Goal: Task Accomplishment & Management: Use online tool/utility

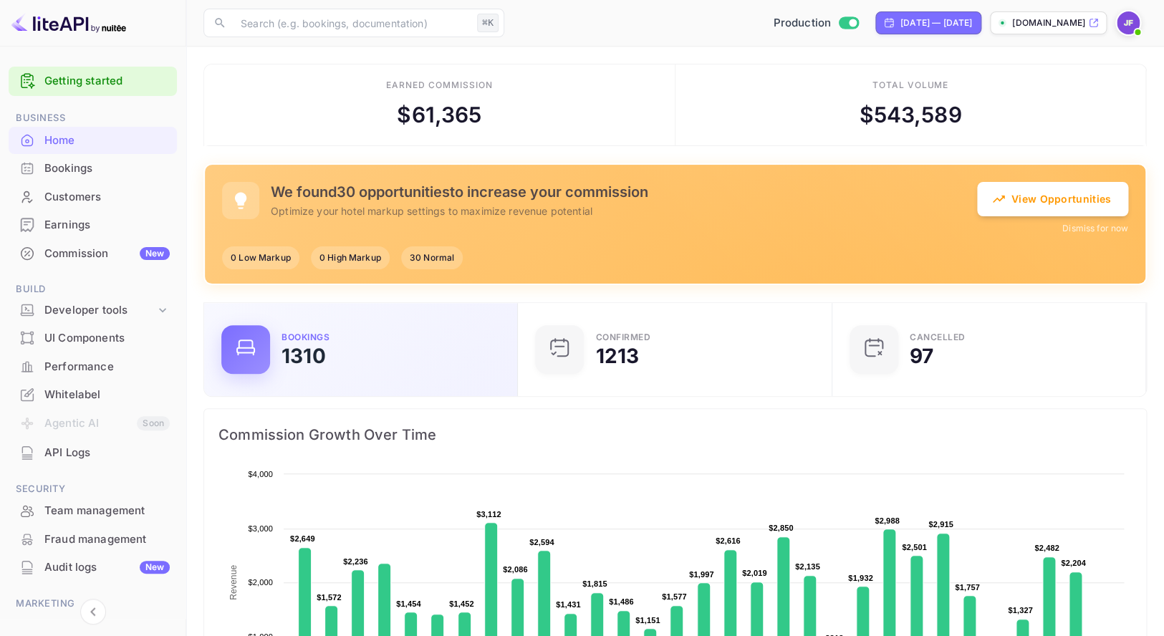
scroll to position [233, 305]
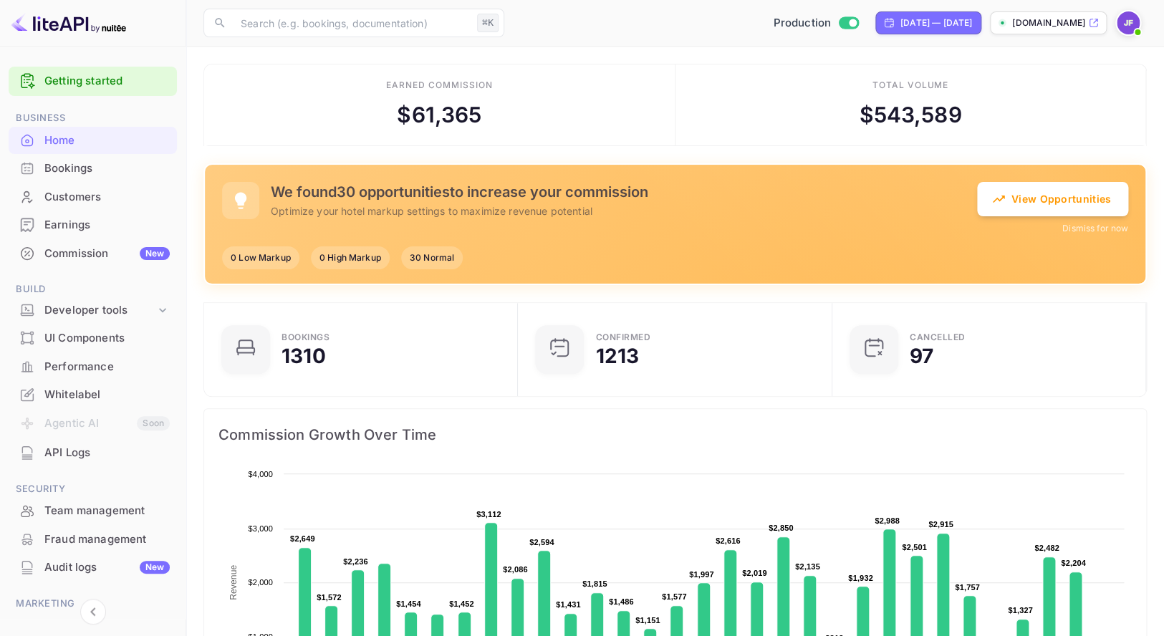
click at [91, 255] on div "Commission New" at bounding box center [106, 254] width 125 height 16
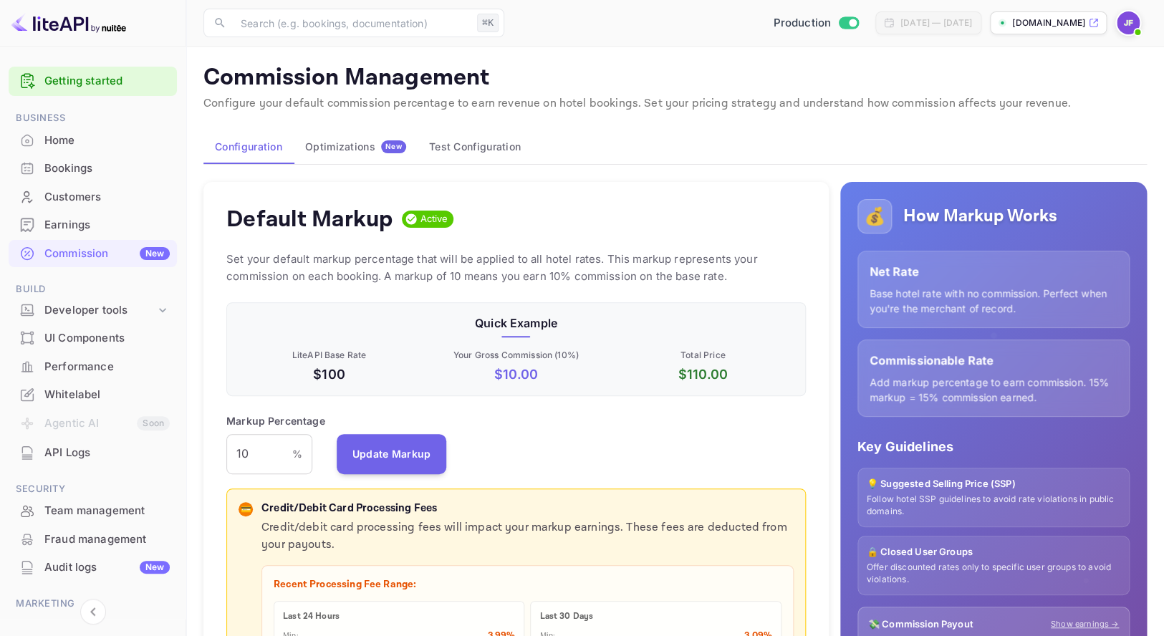
click at [334, 143] on div "Optimizations New" at bounding box center [355, 146] width 101 height 13
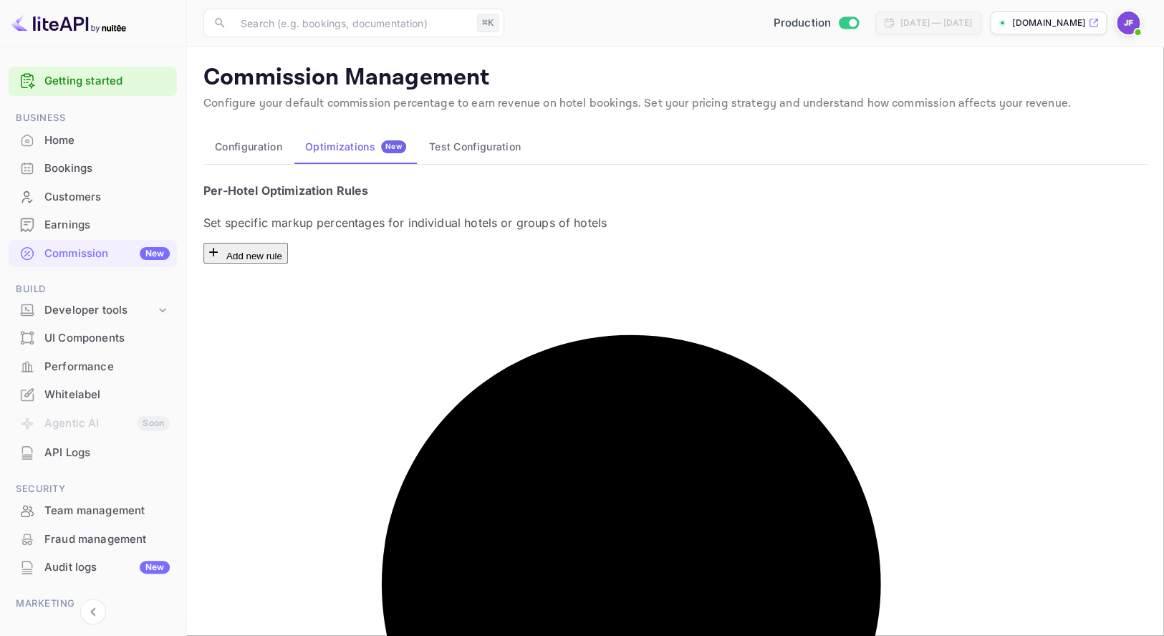
click at [466, 145] on button "Test Configuration" at bounding box center [475, 147] width 115 height 34
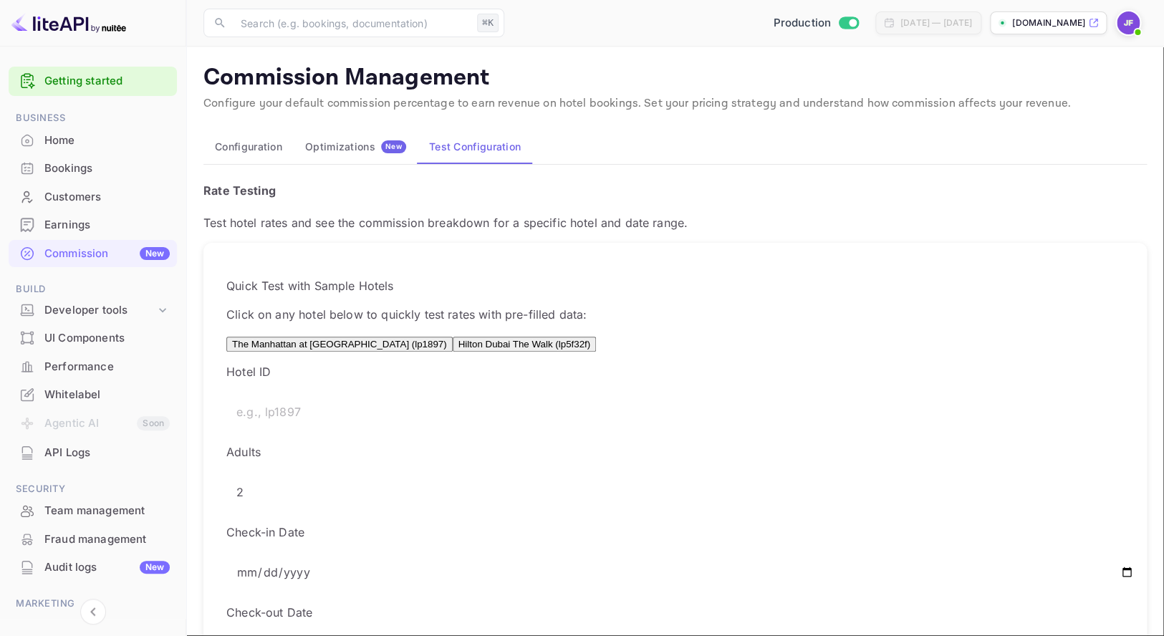
click at [515, 352] on button "Hilton Dubai The Walk (lp5f32f)" at bounding box center [524, 344] width 143 height 15
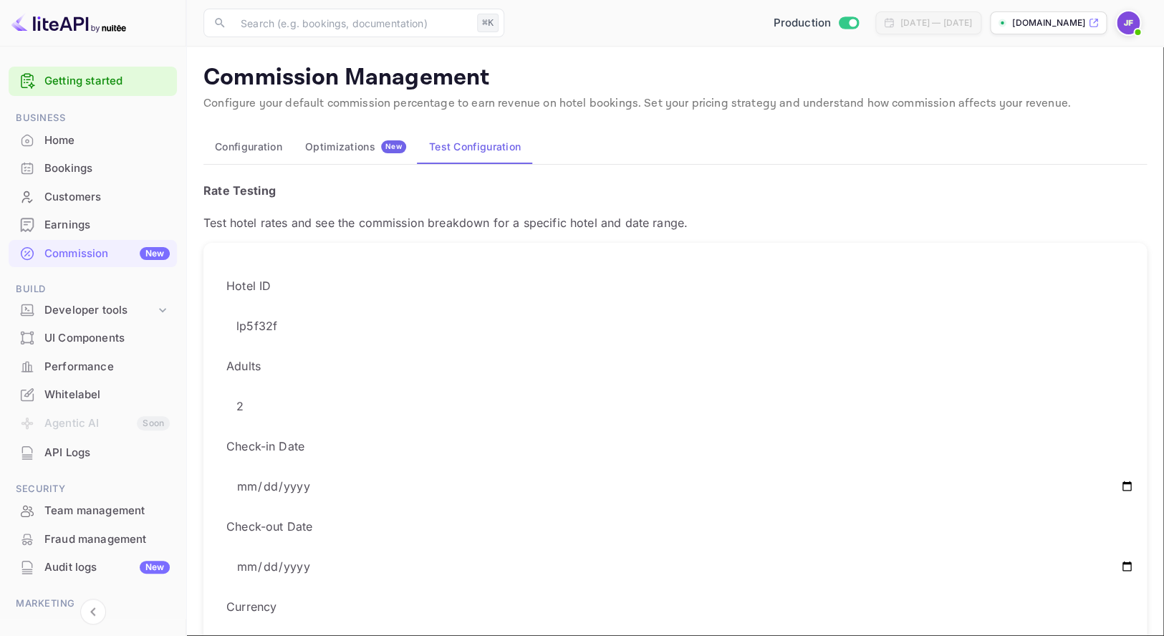
drag, startPoint x: 292, startPoint y: 328, endPoint x: 145, endPoint y: 300, distance: 149.5
click at [226, 306] on input "lp5f32f" at bounding box center [684, 326] width 917 height 40
type input "lp2375e"
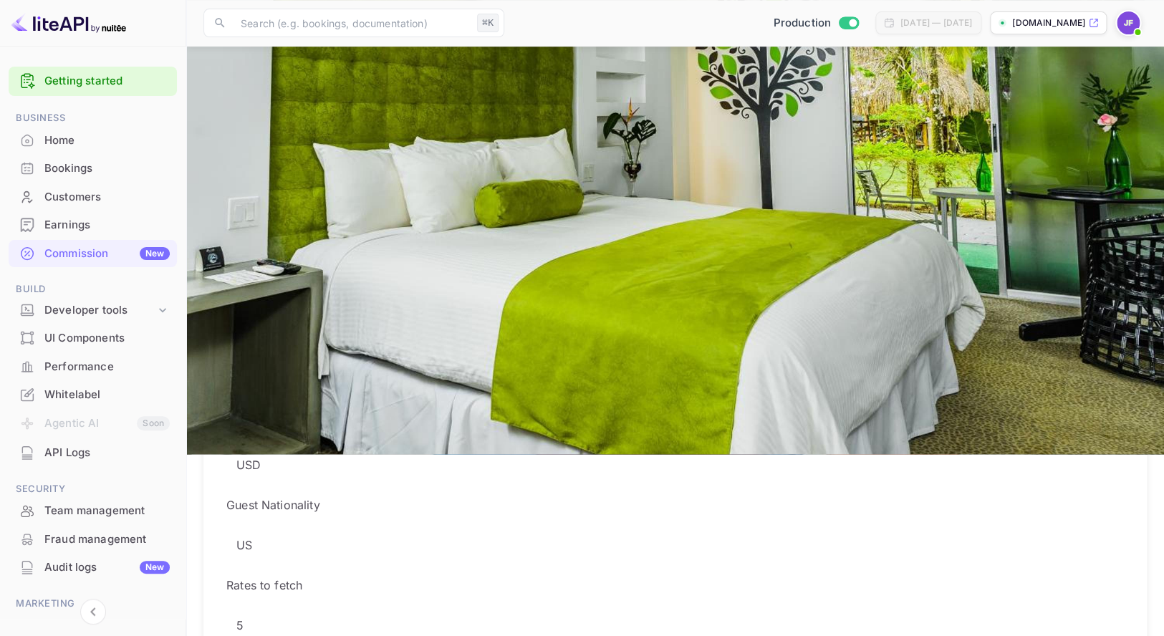
scroll to position [98, 0]
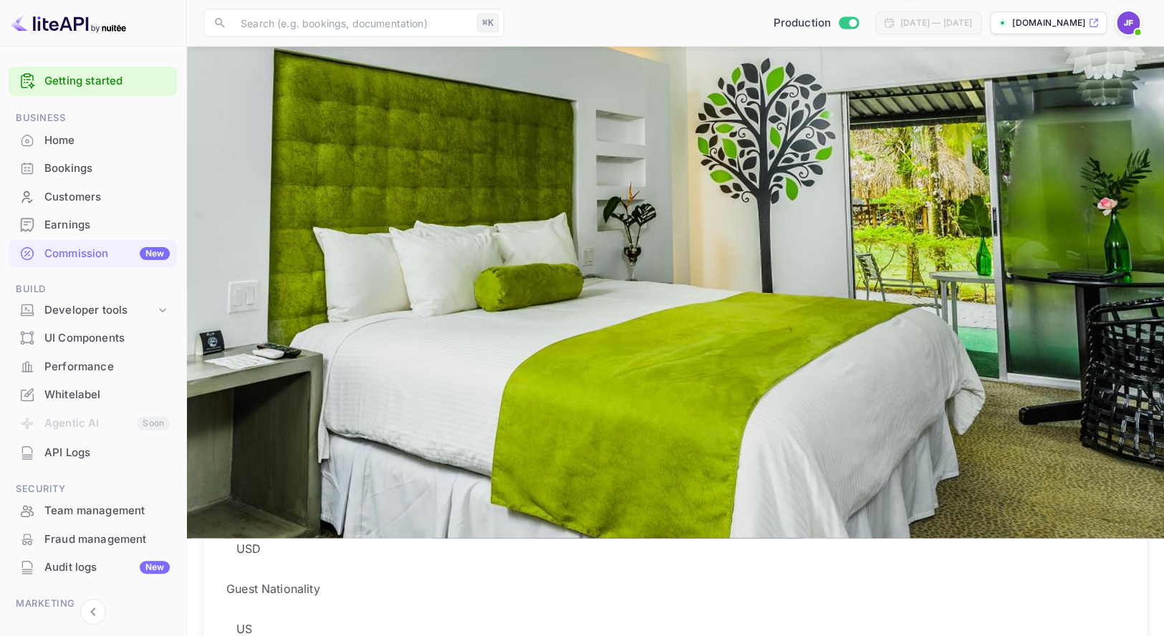
click at [588, 368] on input "[DATE]" at bounding box center [684, 388] width 917 height 40
type input "[DATE]"
click at [714, 448] on input "[DATE]" at bounding box center [684, 468] width 917 height 40
type input "[DATE]"
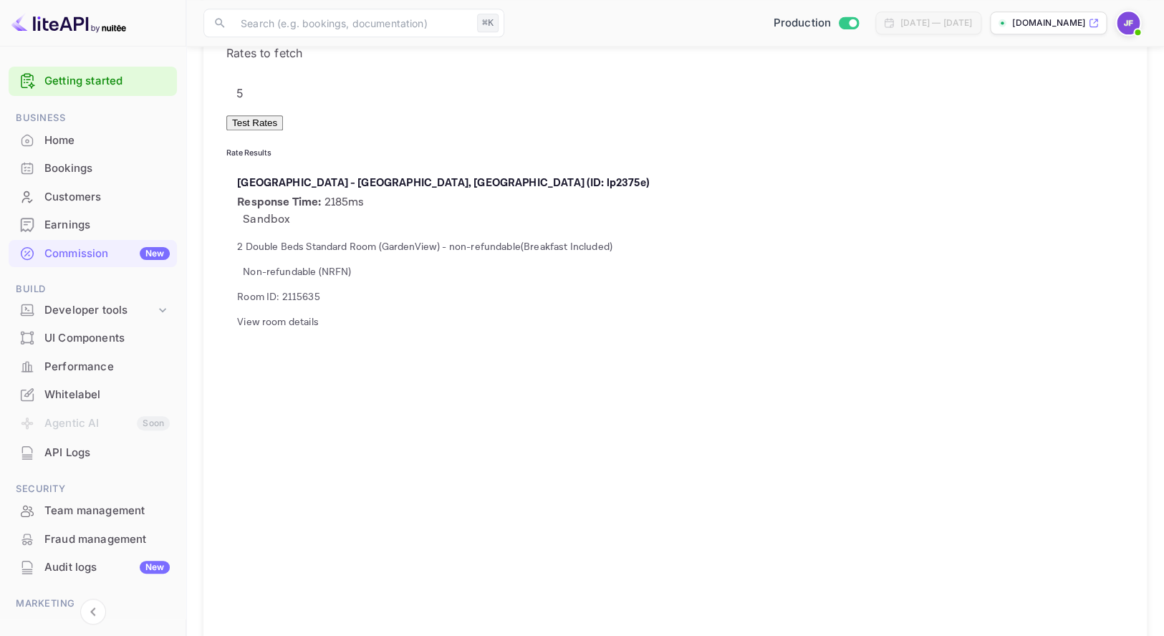
scroll to position [666, 0]
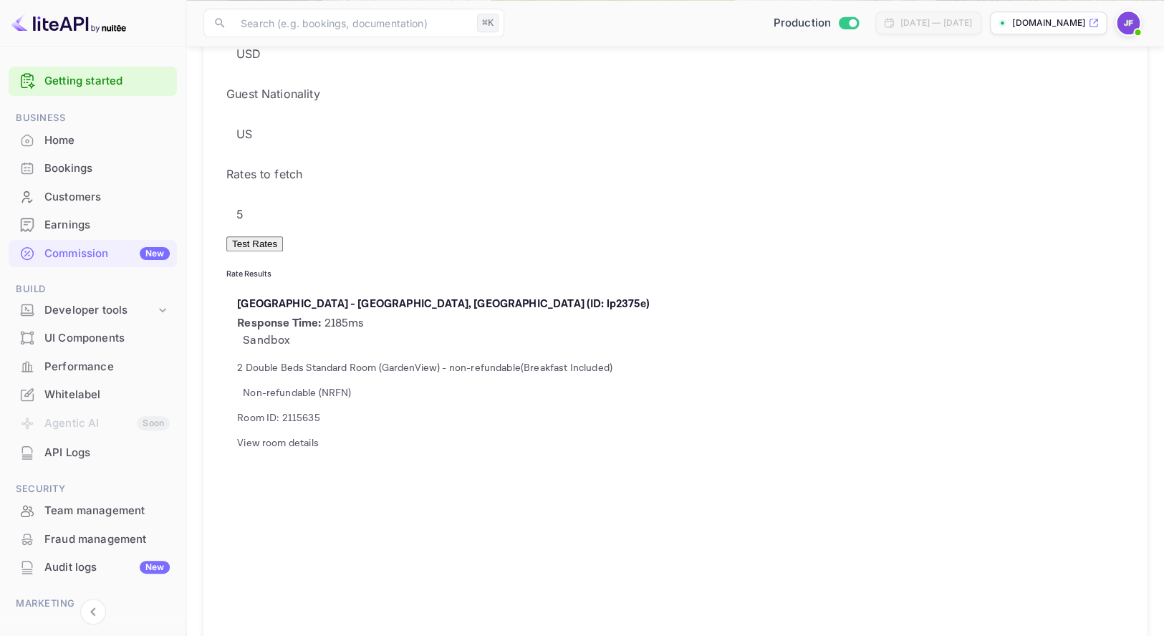
scroll to position [591, 0]
click at [84, 223] on div "Earnings" at bounding box center [106, 225] width 125 height 16
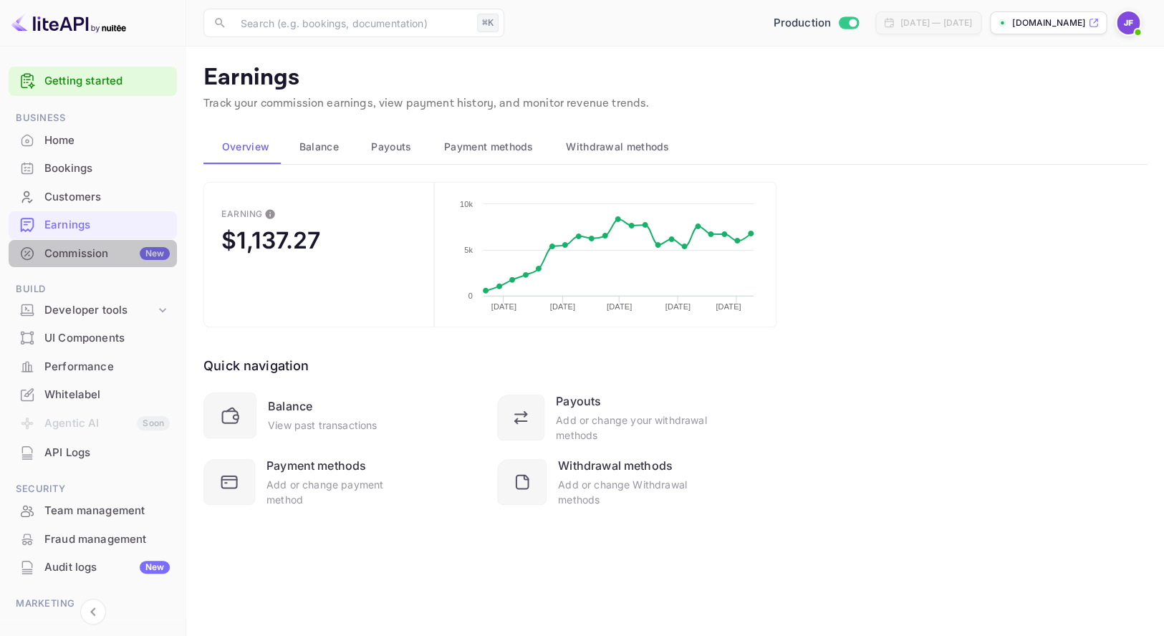
click at [104, 254] on div "Commission New" at bounding box center [106, 254] width 125 height 16
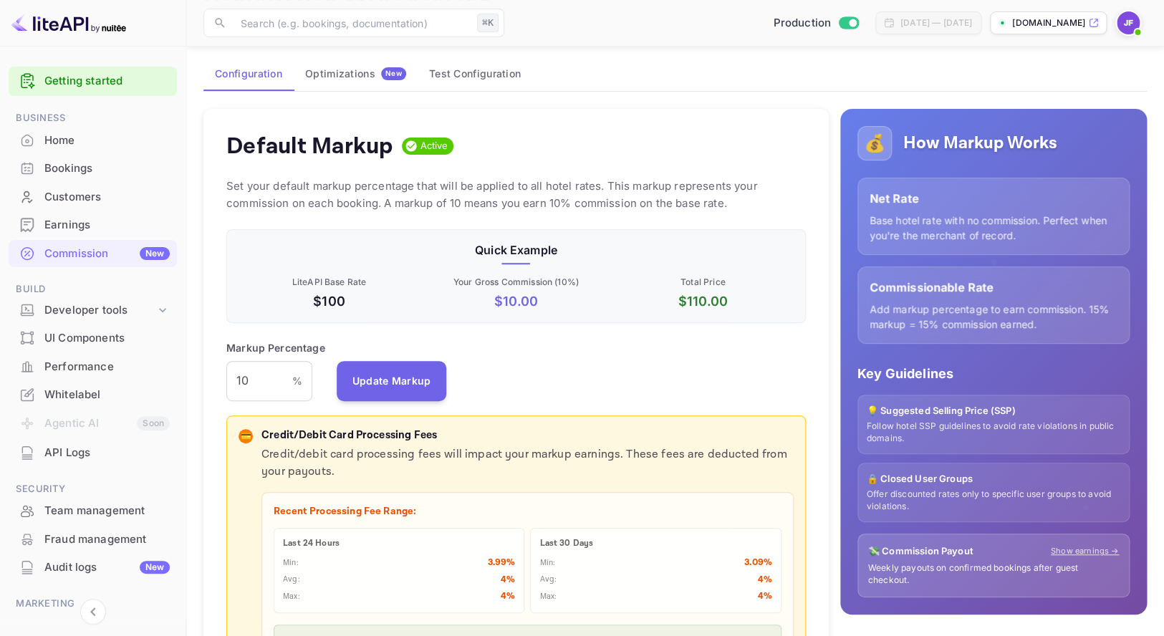
scroll to position [64, 0]
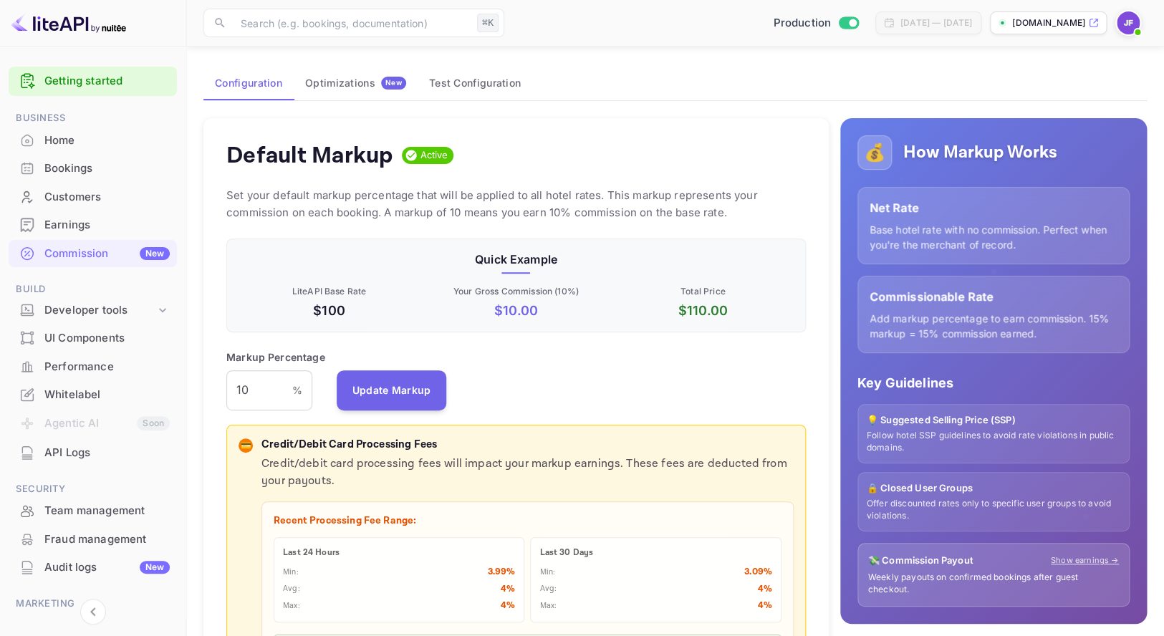
click at [341, 90] on div "Optimizations New" at bounding box center [355, 83] width 101 height 13
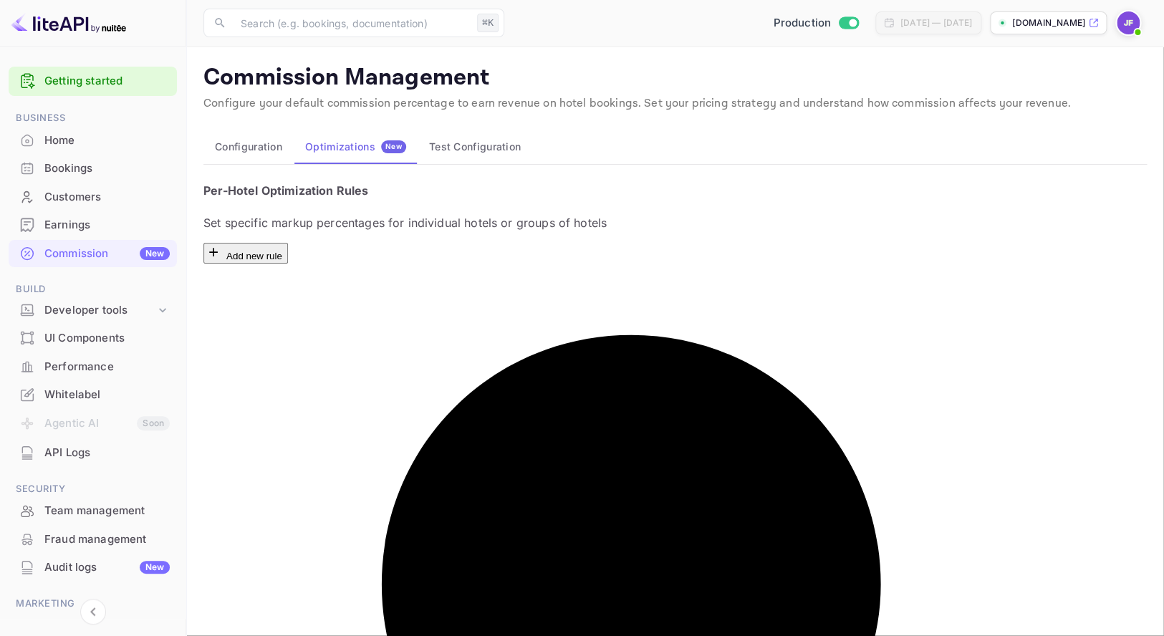
click at [250, 148] on button "Configuration" at bounding box center [248, 147] width 90 height 34
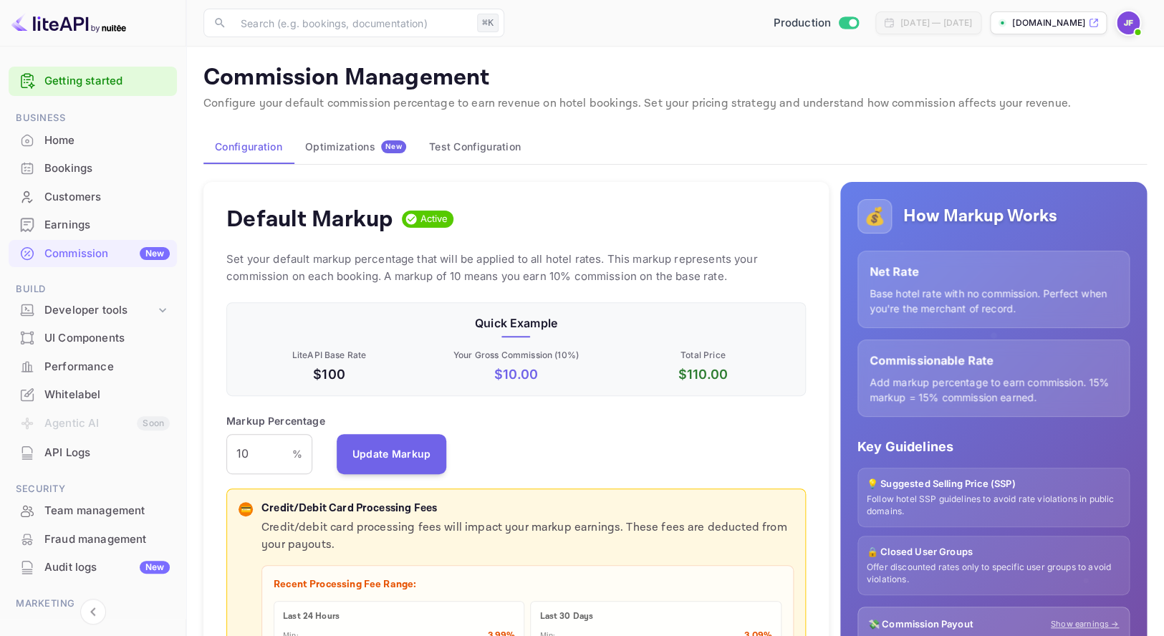
scroll to position [254, 579]
click at [438, 155] on button "Test Configuration" at bounding box center [475, 147] width 115 height 34
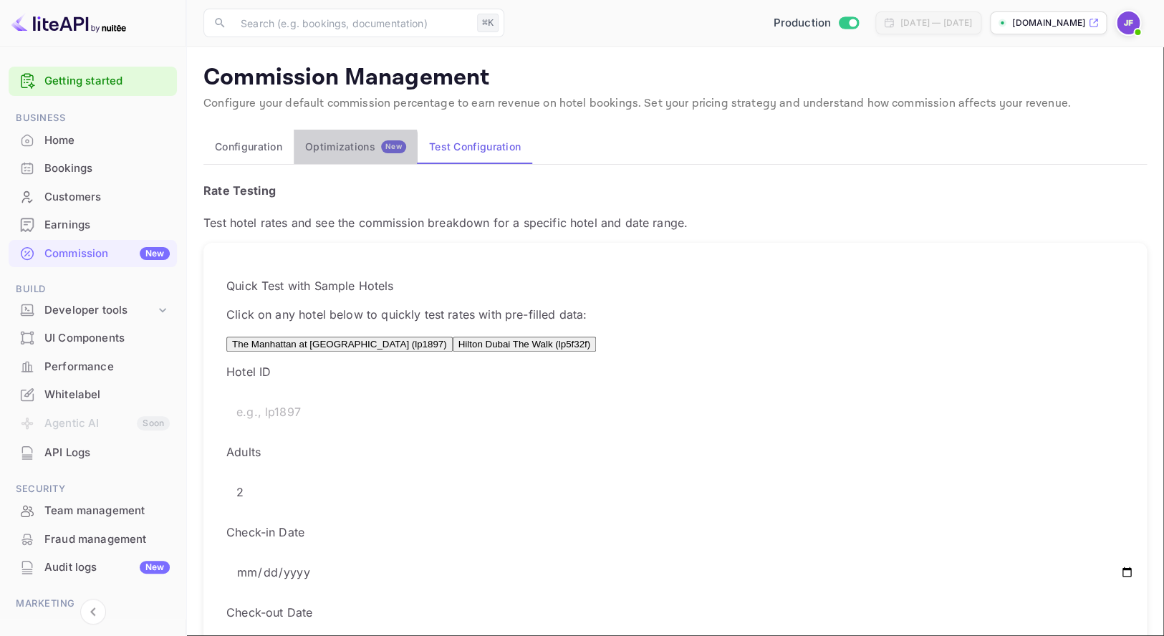
click at [339, 150] on div "Optimizations New" at bounding box center [355, 146] width 101 height 13
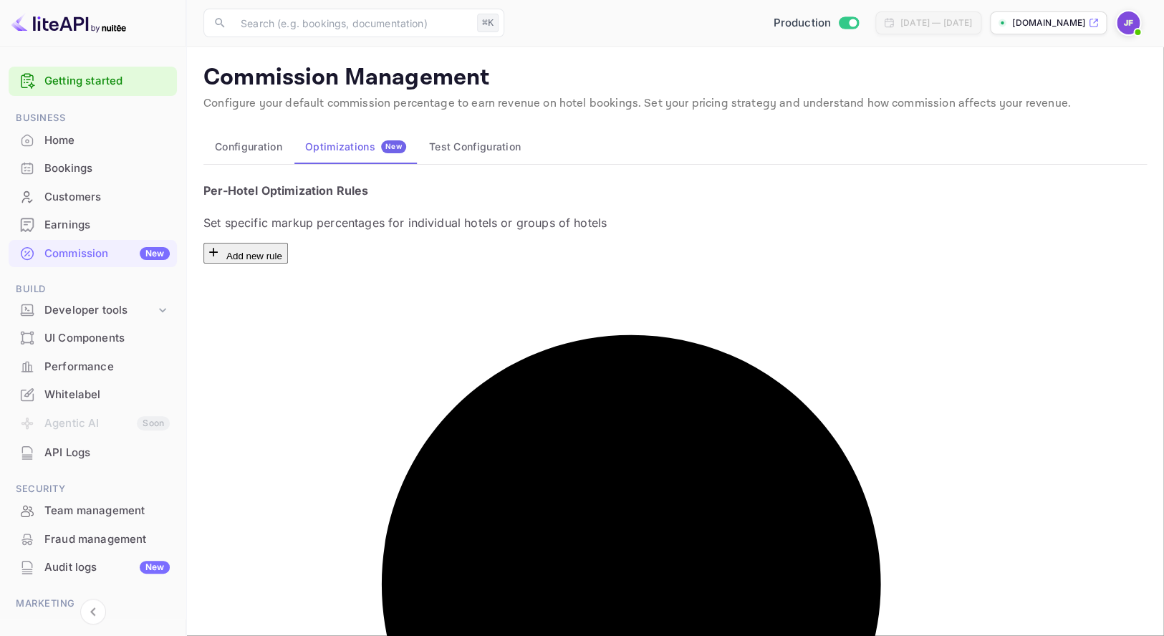
click at [288, 243] on button "Add new rule" at bounding box center [245, 253] width 85 height 21
paste textarea "lp2375e"
type textarea "lp2375e"
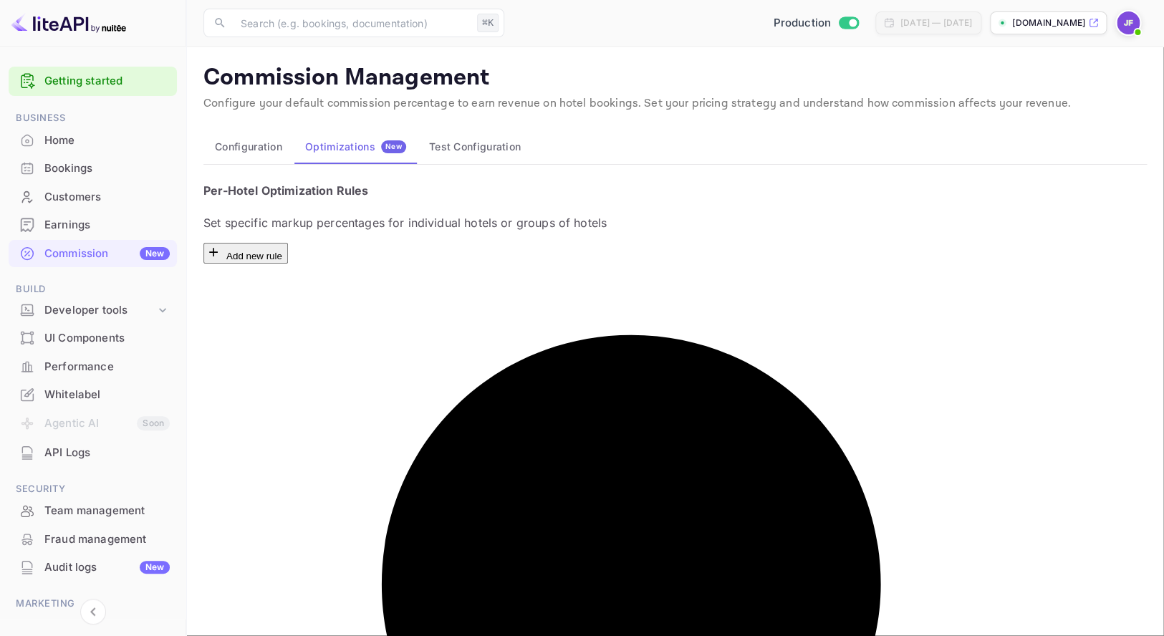
type input "15"
click at [487, 155] on button "Test Configuration" at bounding box center [475, 147] width 115 height 34
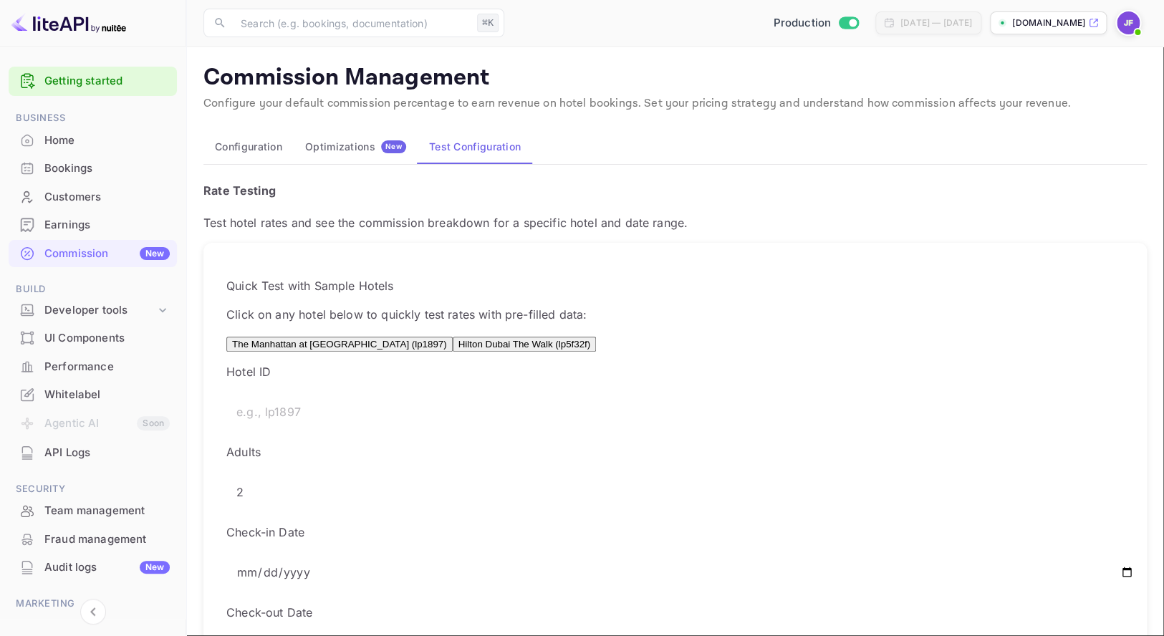
click at [289, 432] on input "text" at bounding box center [684, 412] width 917 height 40
type input "lp2375e"
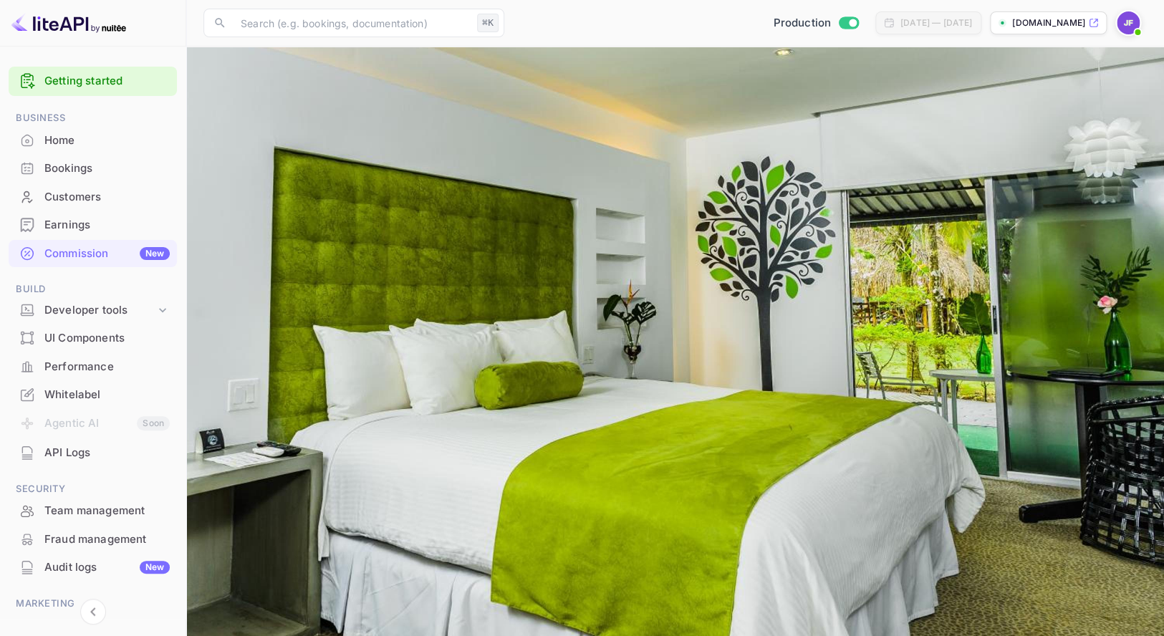
click at [516, 466] on input "[DATE]" at bounding box center [684, 486] width 917 height 40
click at [583, 466] on input "[DATE]" at bounding box center [684, 486] width 917 height 40
type input "[DATE]"
click at [715, 546] on input "[DATE]" at bounding box center [684, 566] width 917 height 40
type input "[DATE]"
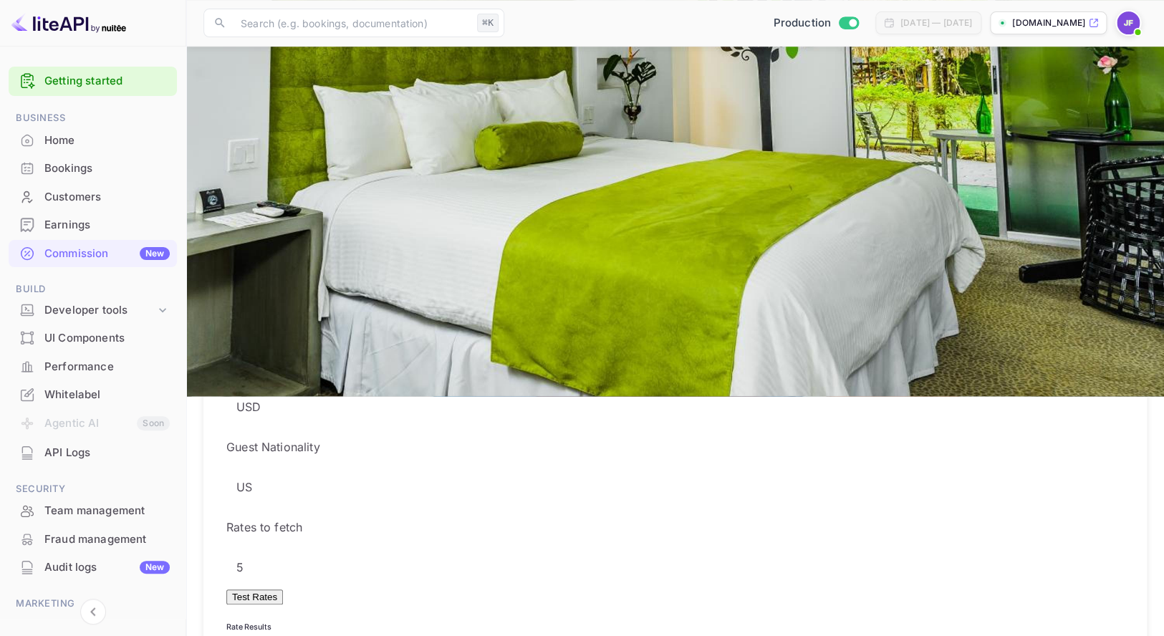
scroll to position [238, 0]
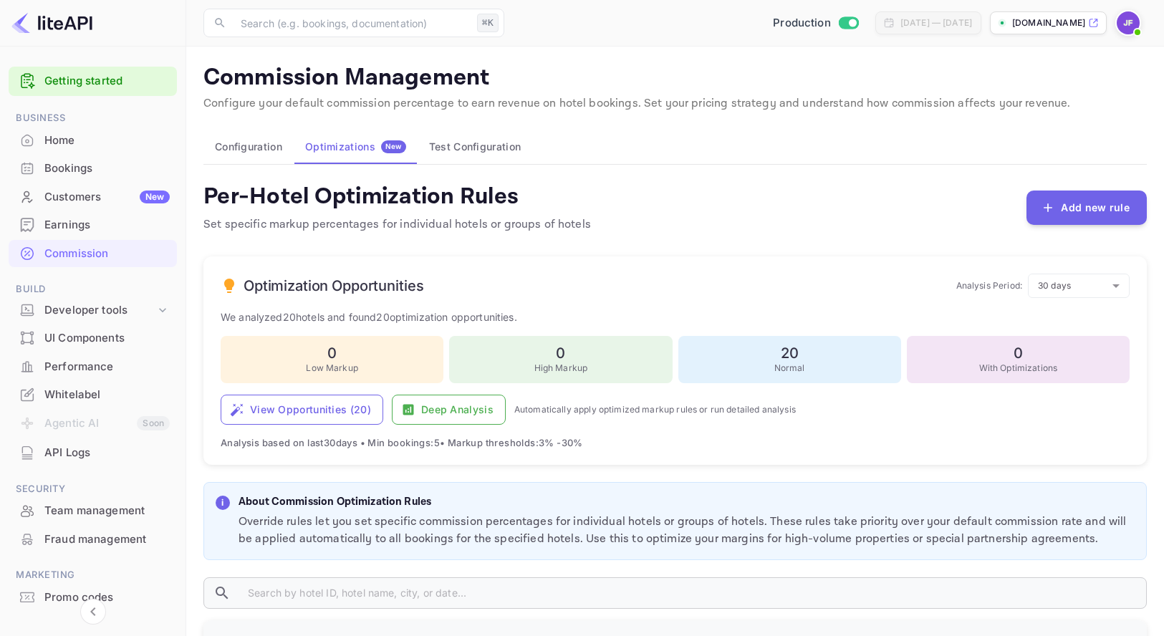
scroll to position [14, 0]
